Goal: Information Seeking & Learning: Learn about a topic

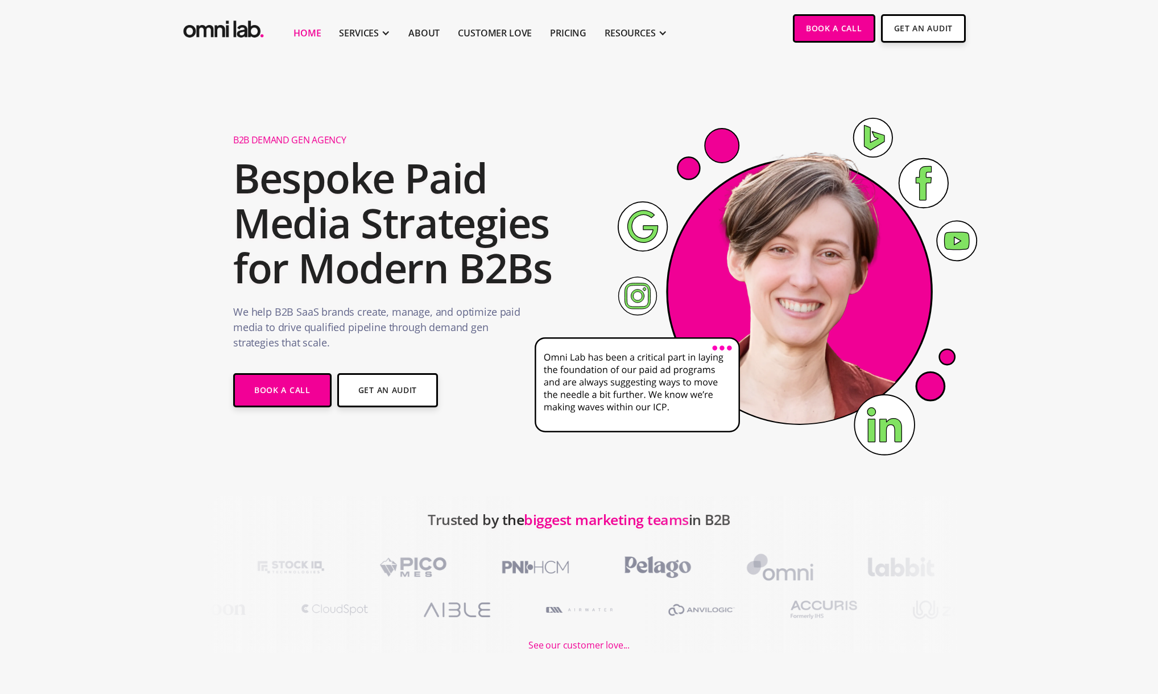
click at [189, 187] on section "B2B Demand Gen Agency Bespoke Paid Media Strategies for Modern B2Bs We help B2B…" at bounding box center [579, 276] width 1158 height 439
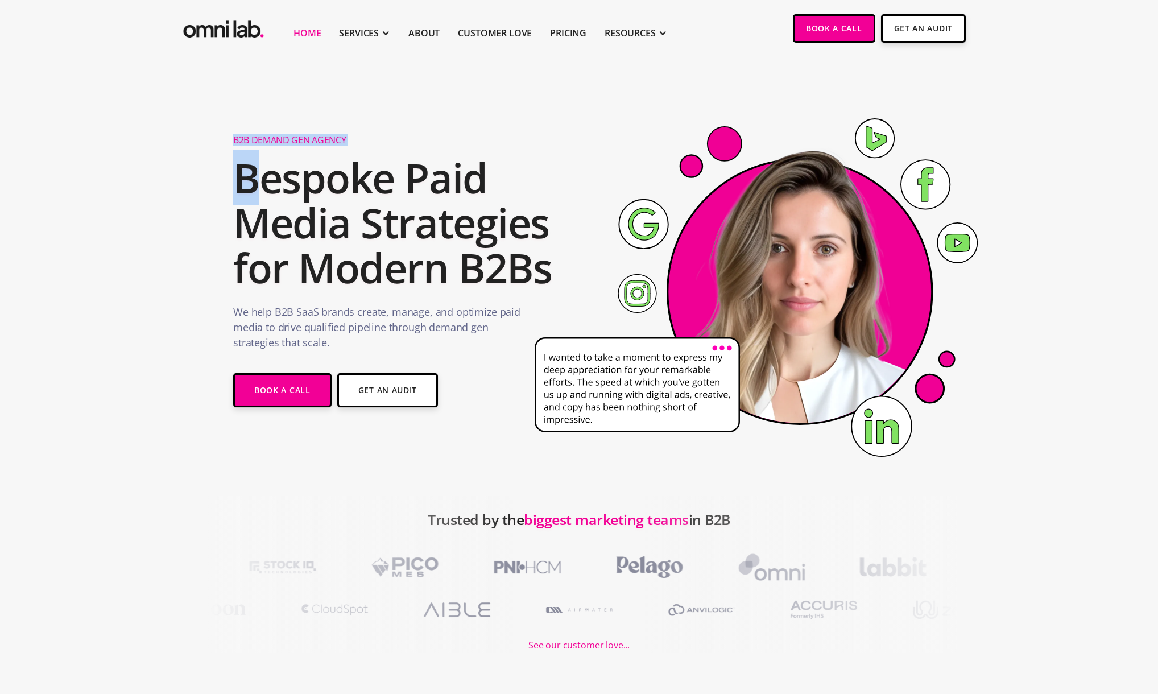
drag, startPoint x: 233, startPoint y: 142, endPoint x: 256, endPoint y: 160, distance: 29.9
click at [256, 160] on div "B2B Demand Gen Agency Bespoke Paid Media Strategies for Modern B2Bs We help B2B…" at bounding box center [413, 299] width 361 height 348
click at [257, 177] on h2 "Bespoke Paid Media Strategies for Modern B2Bs" at bounding box center [396, 222] width 327 height 135
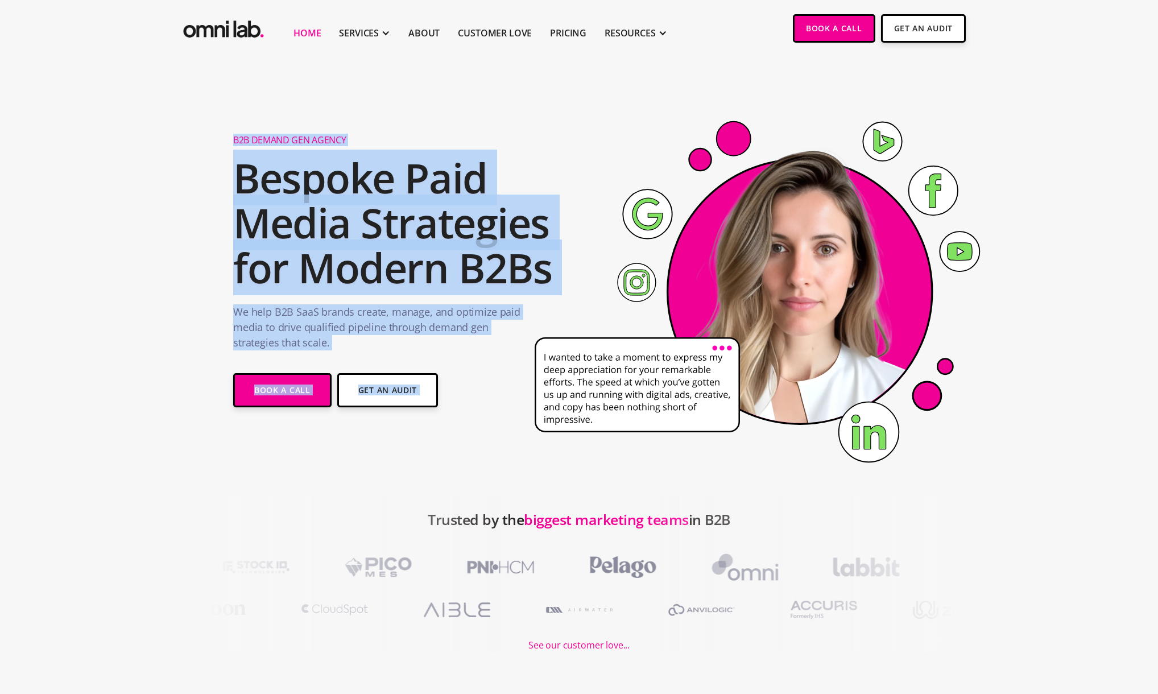
drag, startPoint x: 233, startPoint y: 142, endPoint x: 573, endPoint y: 266, distance: 361.6
click at [573, 266] on div "B2B Demand Gen Agency Bespoke Paid Media Strategies for Modern B2Bs We help B2B…" at bounding box center [579, 299] width 692 height 348
click at [423, 261] on h2 "Bespoke Paid Media Strategies for Modern B2Bs" at bounding box center [396, 222] width 327 height 135
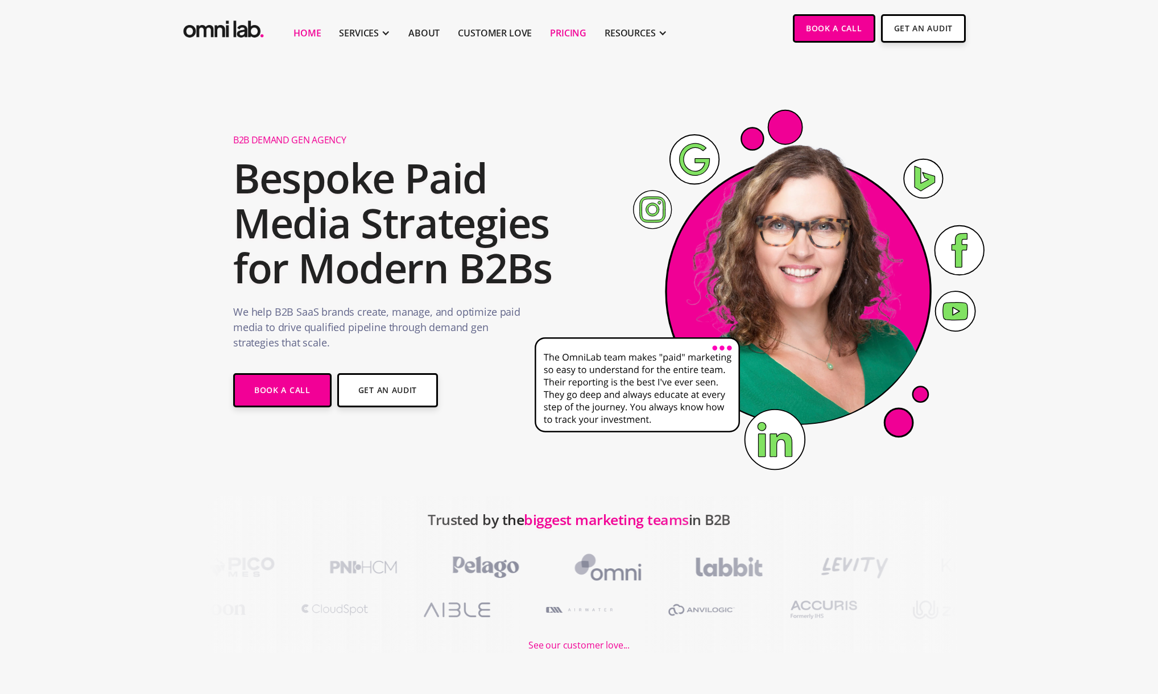
click at [566, 38] on link "Pricing" at bounding box center [568, 33] width 36 height 14
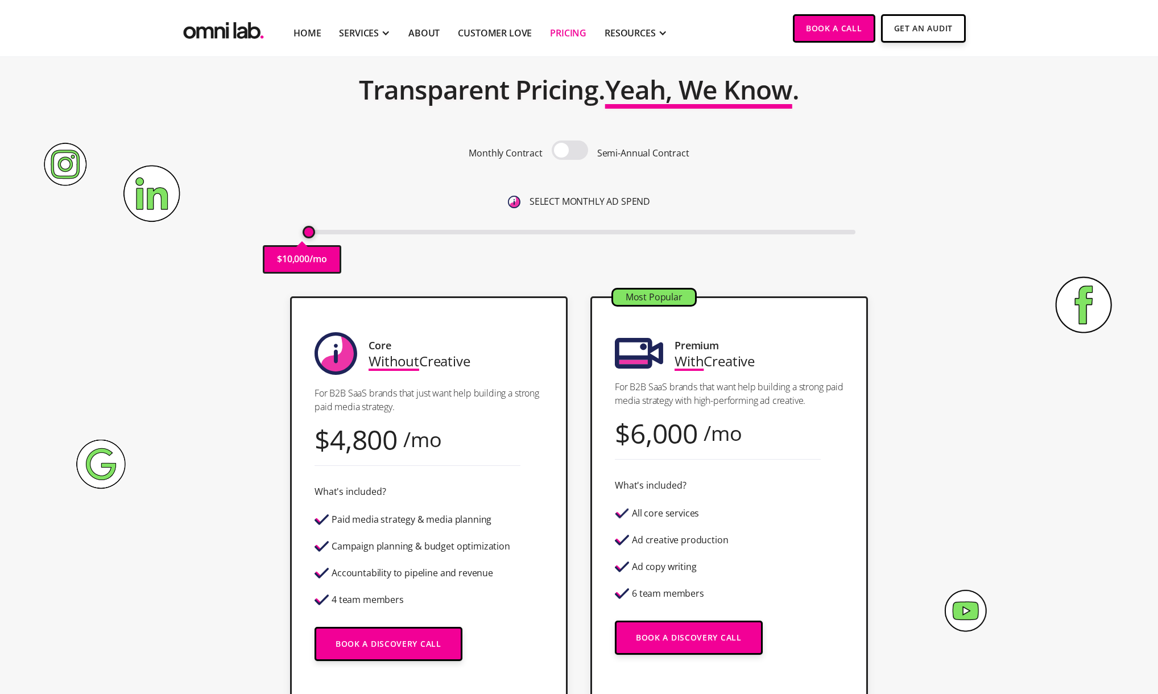
scroll to position [64, 0]
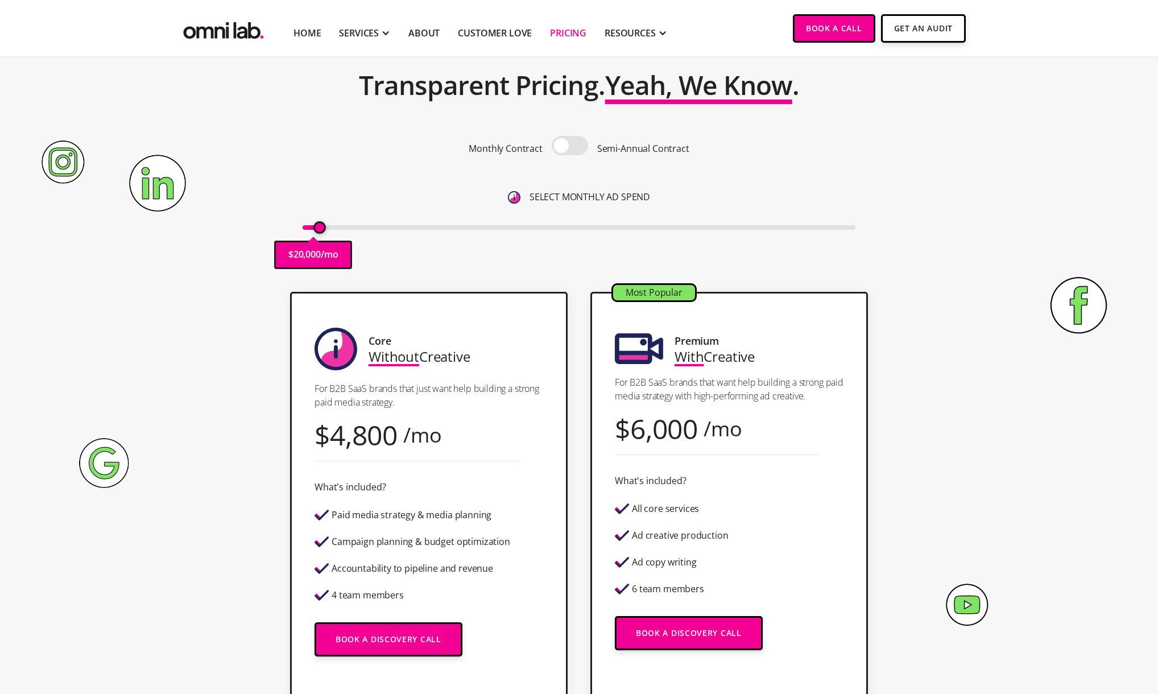
drag, startPoint x: 311, startPoint y: 229, endPoint x: 321, endPoint y: 229, distance: 10.2
type input "20000"
click at [321, 229] on input "range" at bounding box center [580, 227] width 554 height 5
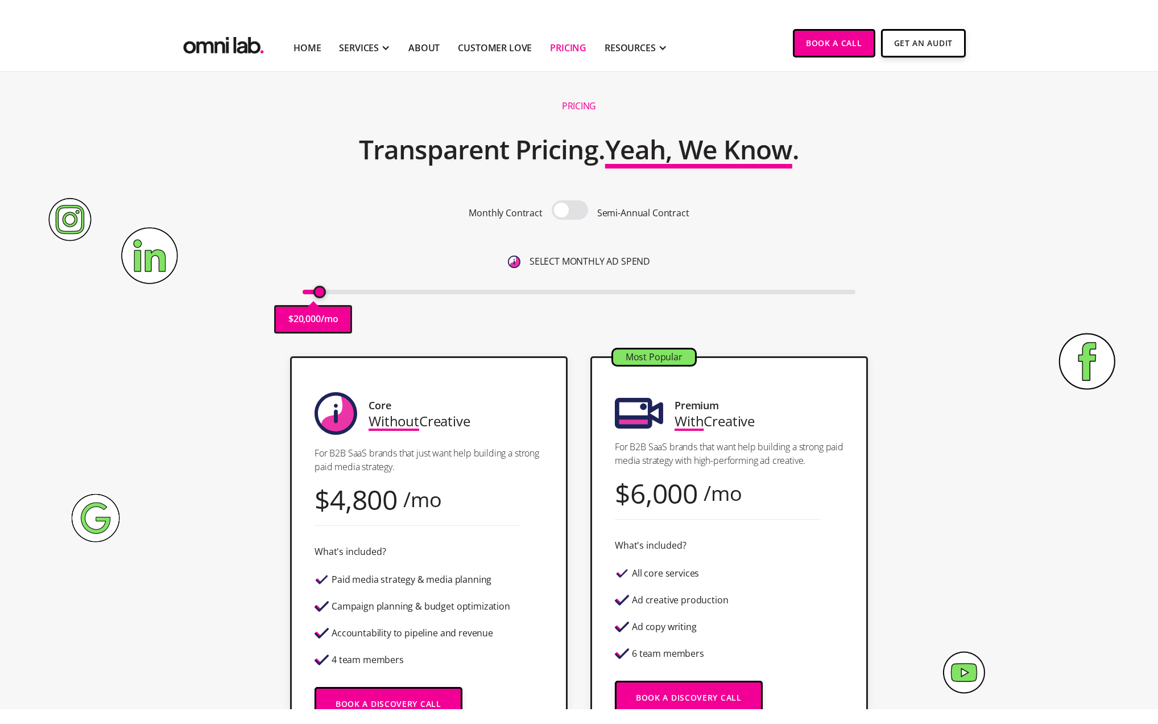
scroll to position [3, 0]
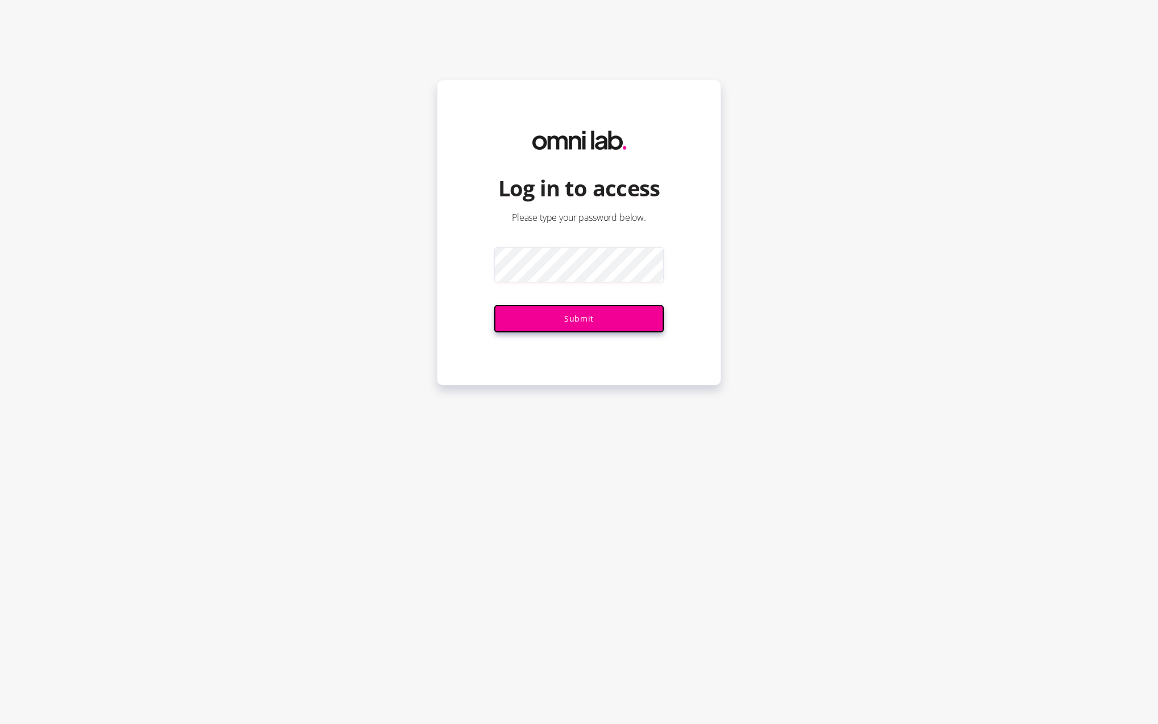
click at [610, 323] on input "Submit" at bounding box center [579, 318] width 170 height 27
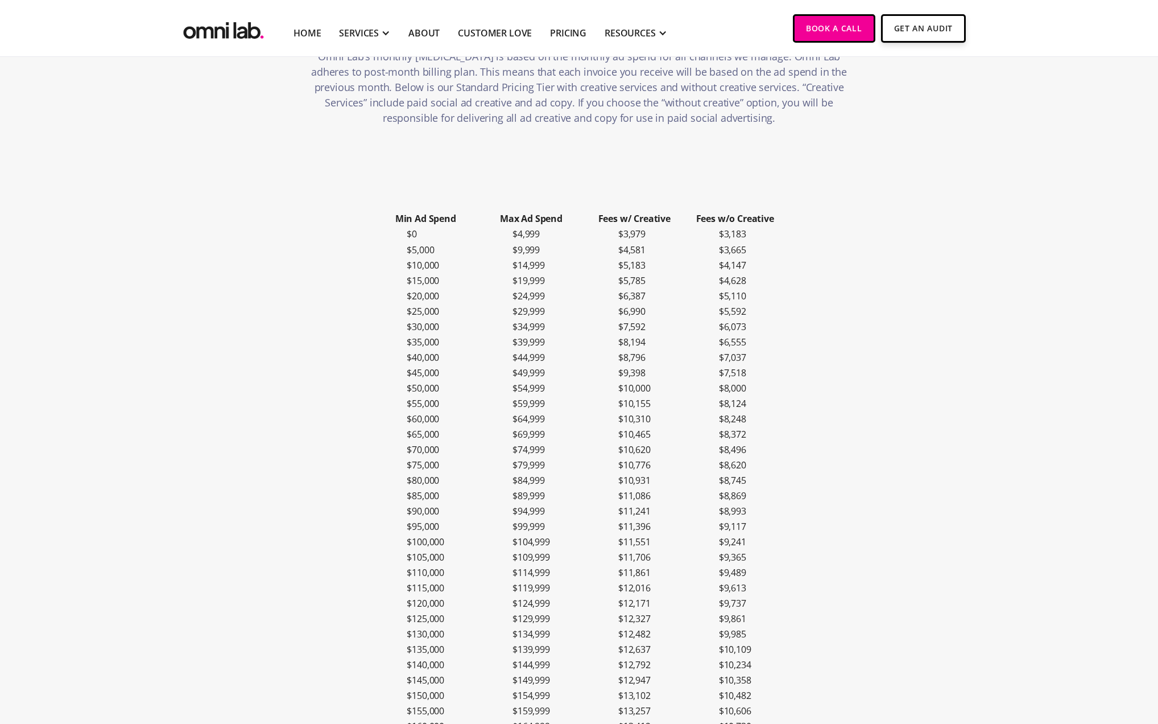
scroll to position [160, 0]
